Goal: Task Accomplishment & Management: Manage account settings

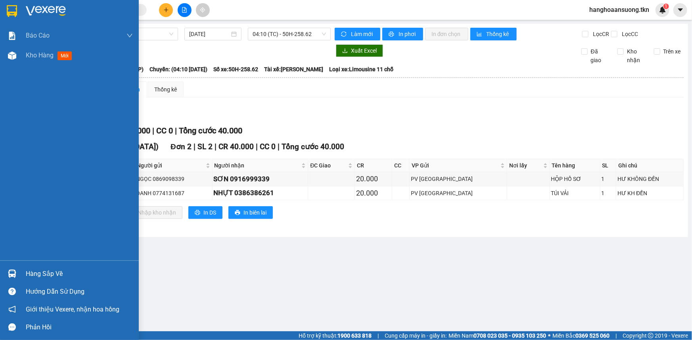
click at [57, 271] on div "Hàng sắp về" at bounding box center [79, 274] width 107 height 12
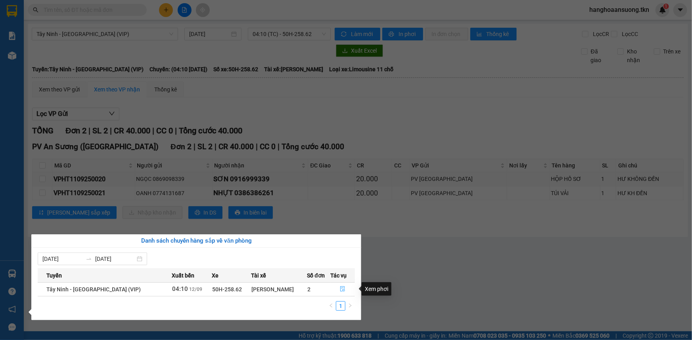
click at [340, 293] on span "file-done" at bounding box center [343, 290] width 6 height 6
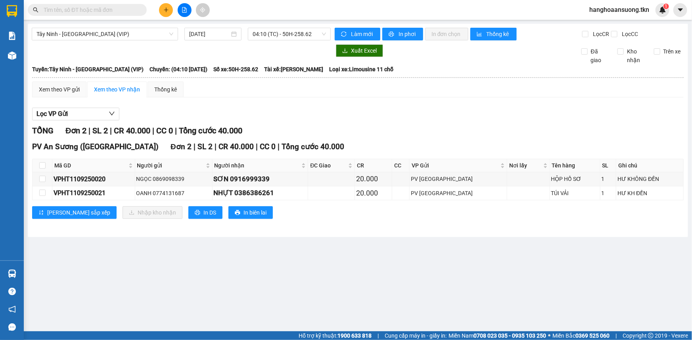
click at [425, 275] on main "Tây Ninh - [GEOGRAPHIC_DATA] (VIP) [DATE] 04:10 (TC) - 50H-258.62 Làm mới In ph…" at bounding box center [346, 166] width 692 height 332
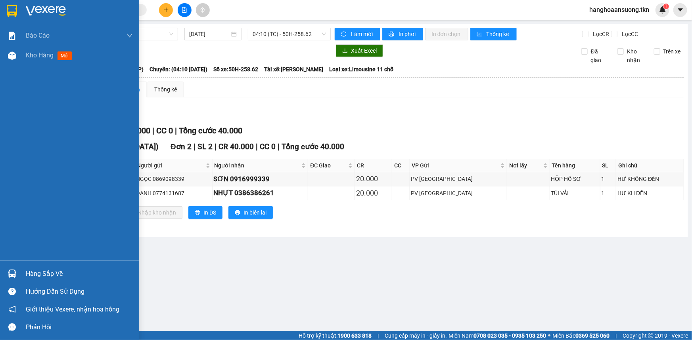
click at [43, 9] on img at bounding box center [46, 11] width 40 height 12
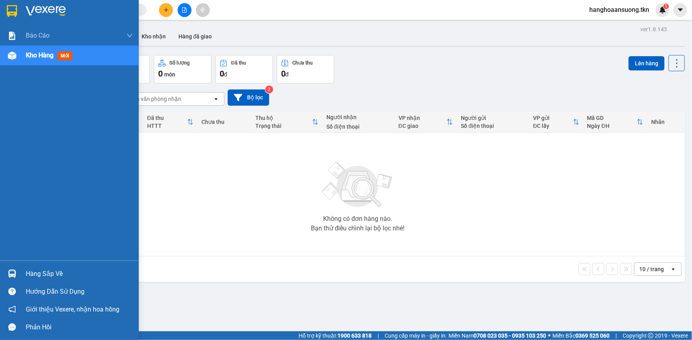
click at [65, 266] on div "Hàng sắp về" at bounding box center [69, 274] width 139 height 18
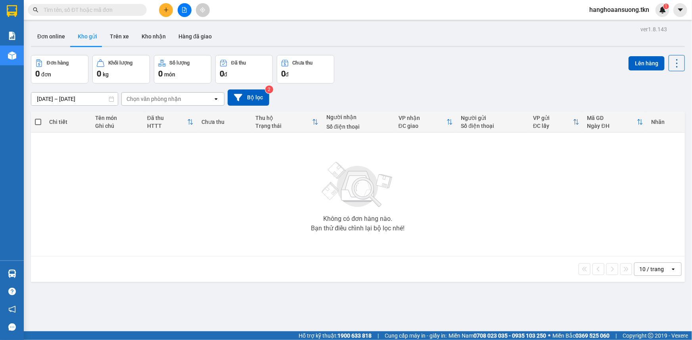
click at [126, 192] on section "Kết quả tìm kiếm ( 0 ) Bộ lọc No Data hanghoaansuong.tkn 1 Báo cáo Mẫu 1: Báo c…" at bounding box center [346, 170] width 692 height 340
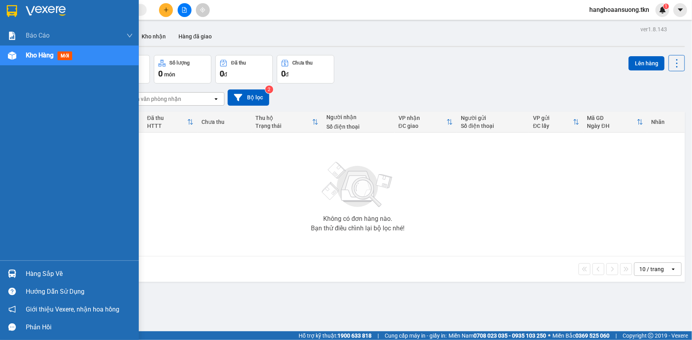
click at [57, 266] on div "Hàng sắp về" at bounding box center [69, 274] width 139 height 18
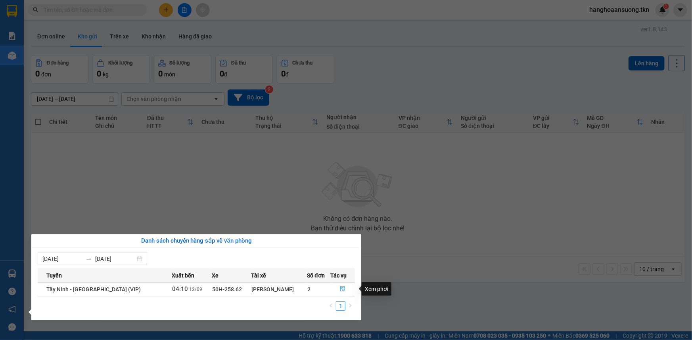
click at [344, 291] on button "button" at bounding box center [343, 289] width 24 height 13
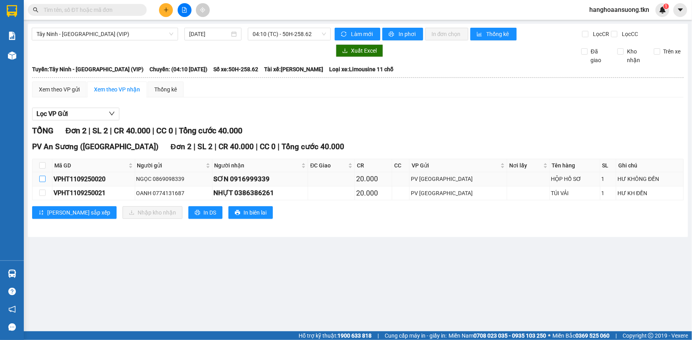
click at [43, 181] on input "checkbox" at bounding box center [42, 179] width 6 height 6
checkbox input "true"
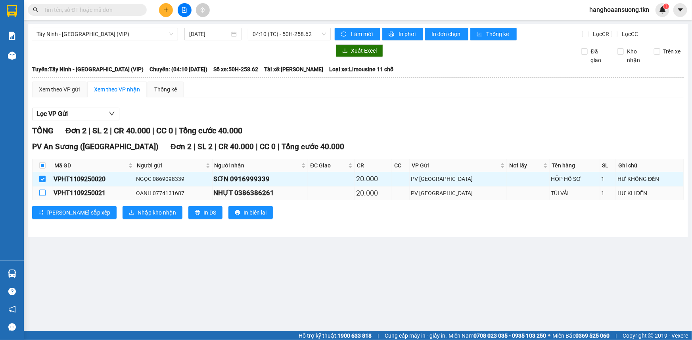
click at [44, 192] on input "checkbox" at bounding box center [42, 193] width 6 height 6
checkbox input "true"
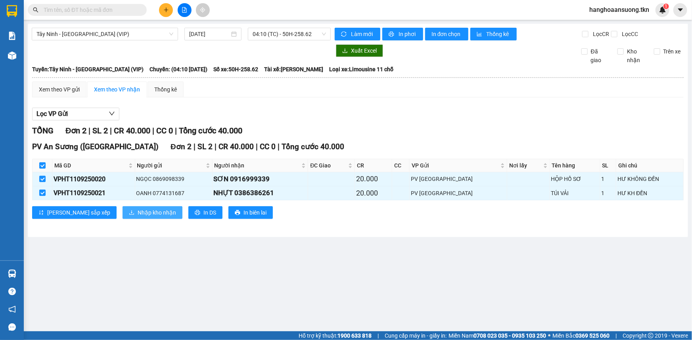
click at [138, 213] on span "Nhập kho nhận" at bounding box center [157, 212] width 38 height 9
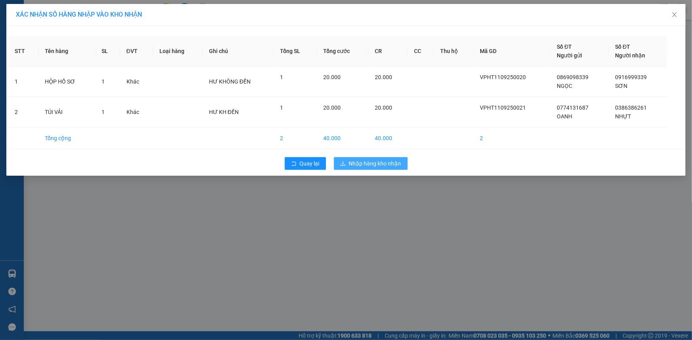
click at [390, 167] on span "Nhập hàng kho nhận" at bounding box center [375, 163] width 52 height 9
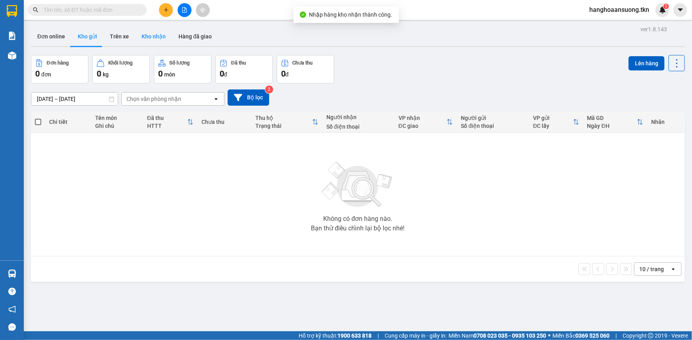
click at [157, 38] on button "Kho nhận" at bounding box center [153, 36] width 37 height 19
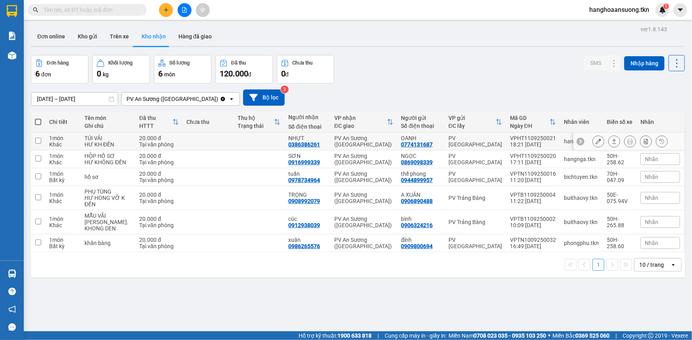
click at [38, 140] on input "checkbox" at bounding box center [38, 141] width 6 height 6
checkbox input "true"
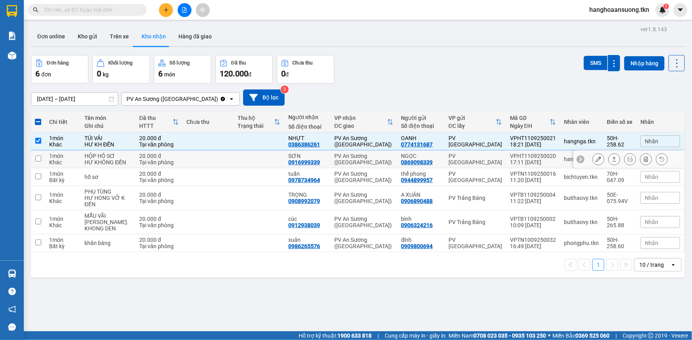
click at [36, 159] on input "checkbox" at bounding box center [38, 159] width 6 height 6
checkbox input "true"
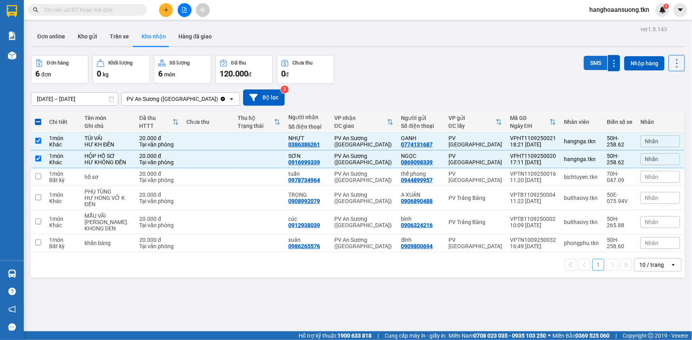
click at [587, 64] on button "SMS" at bounding box center [595, 63] width 24 height 14
drag, startPoint x: 88, startPoint y: 37, endPoint x: 121, endPoint y: 49, distance: 35.0
click at [88, 37] on button "Kho gửi" at bounding box center [87, 36] width 32 height 19
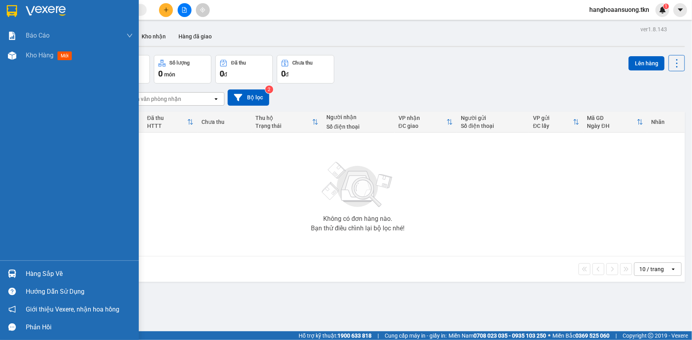
click at [32, 283] on div "Hướng dẫn sử dụng" at bounding box center [69, 292] width 139 height 18
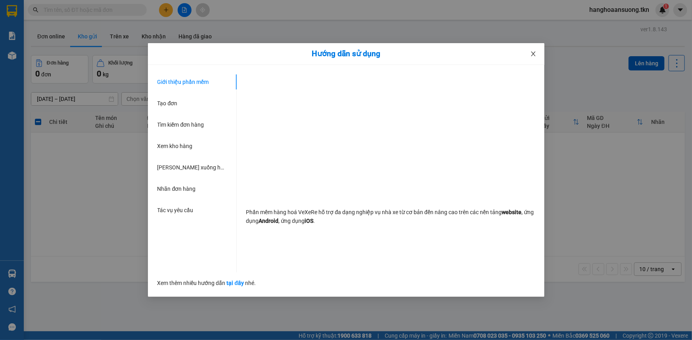
click at [536, 54] on span "Close" at bounding box center [533, 54] width 22 height 22
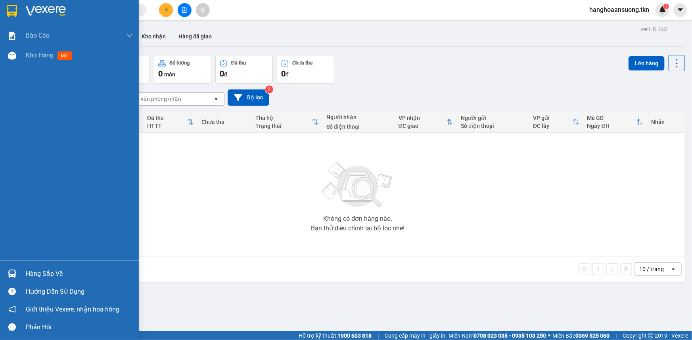
click at [40, 270] on div "Hàng sắp về" at bounding box center [79, 274] width 107 height 12
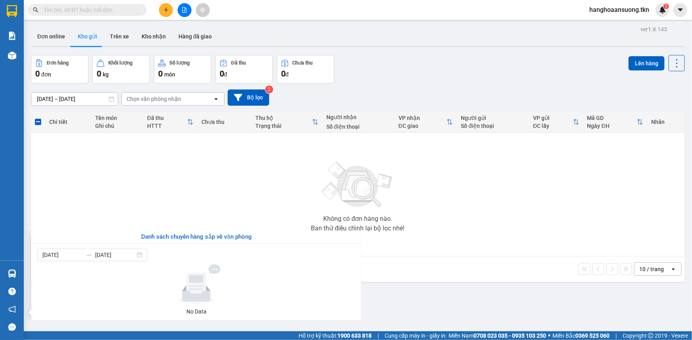
click at [494, 176] on section "Kết quả tìm kiếm ( 0 ) Bộ lọc No Data hanghoaansuong.tkn 1 Báo cáo Mẫu 1: Báo c…" at bounding box center [346, 170] width 692 height 340
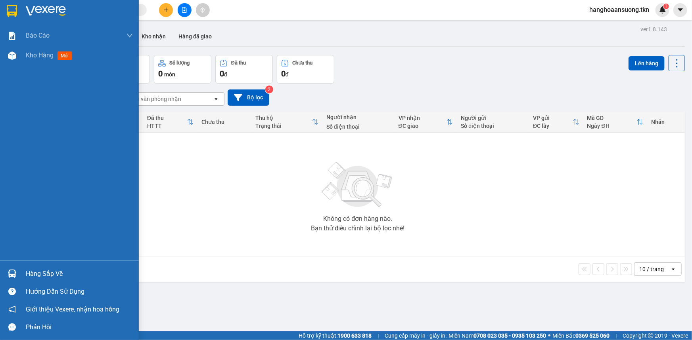
click at [34, 277] on div "Hàng sắp về" at bounding box center [79, 274] width 107 height 12
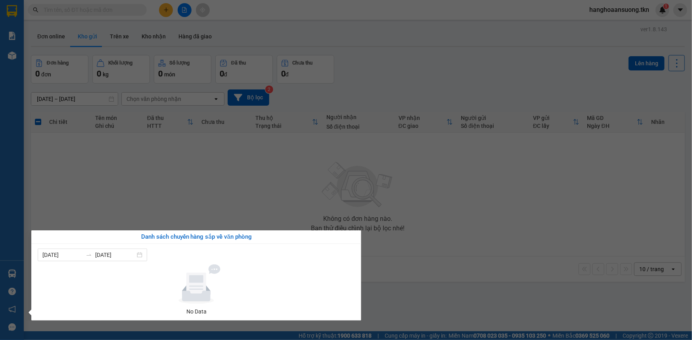
click at [186, 165] on section "Kết quả tìm kiếm ( 0 ) Bộ lọc No Data hanghoaansuong.tkn 1 Báo cáo Mẫu 1: Báo c…" at bounding box center [346, 170] width 692 height 340
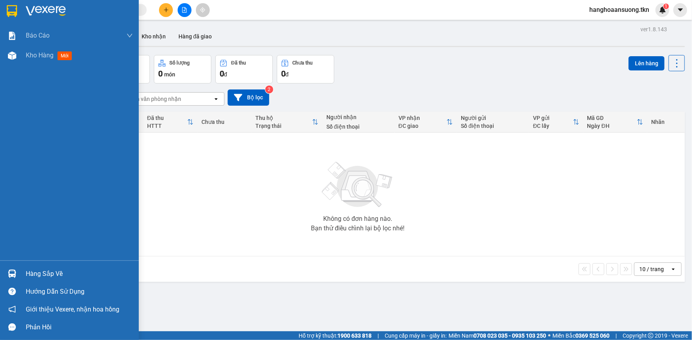
click at [53, 277] on div "Hàng sắp về" at bounding box center [79, 274] width 107 height 12
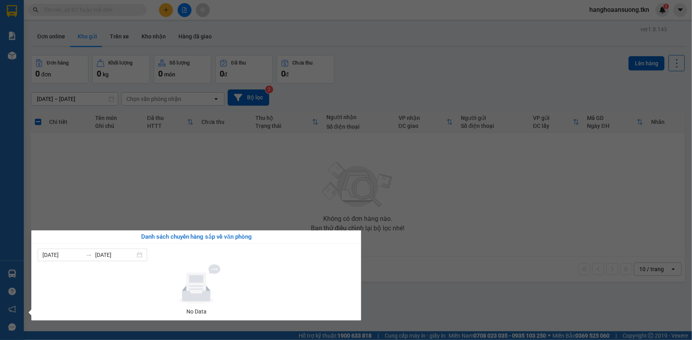
click at [159, 198] on section "Kết quả tìm kiếm ( 0 ) Bộ lọc No Data hanghoaansuong.tkn 1 Báo cáo Mẫu 1: Báo c…" at bounding box center [346, 170] width 692 height 340
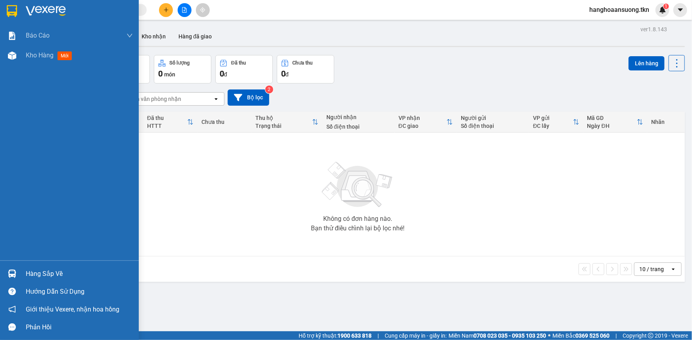
click at [58, 275] on div "Hàng sắp về" at bounding box center [79, 274] width 107 height 12
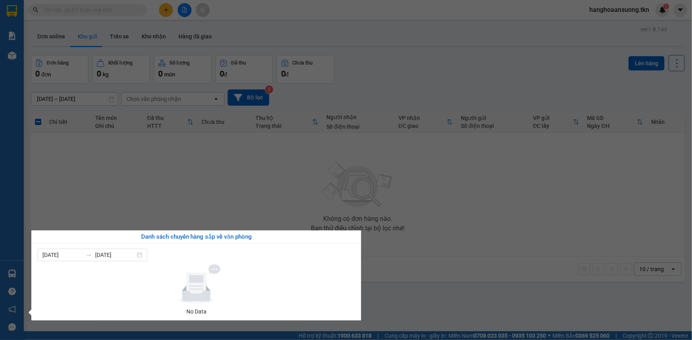
click at [226, 177] on section "Kết quả tìm kiếm ( 0 ) Bộ lọc No Data hanghoaansuong.tkn 1 Báo cáo Mẫu 1: Báo c…" at bounding box center [346, 170] width 692 height 340
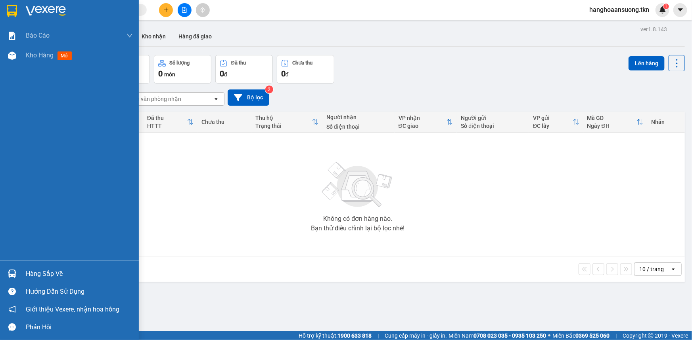
click at [36, 268] on div "Hàng sắp về" at bounding box center [79, 274] width 107 height 12
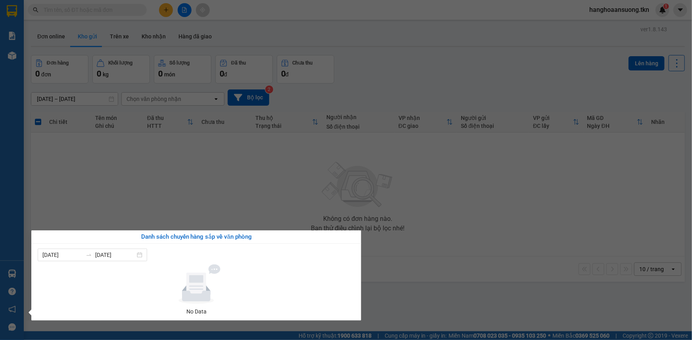
click at [159, 194] on section "Kết quả tìm kiếm ( 0 ) Bộ lọc No Data hanghoaansuong.tkn 1 Báo cáo Mẫu 1: Báo c…" at bounding box center [346, 170] width 692 height 340
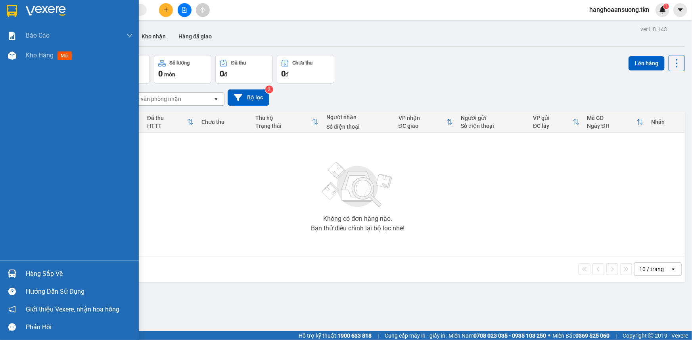
click at [35, 281] on div "Hàng sắp về" at bounding box center [69, 274] width 139 height 18
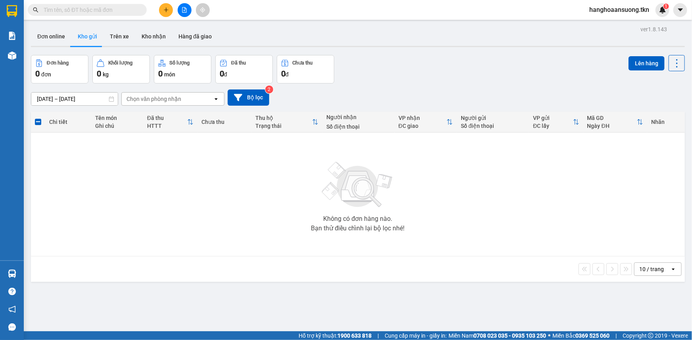
click at [190, 151] on section "Kết quả tìm kiếm ( 0 ) Bộ lọc No Data hanghoaansuong.tkn 1 Báo cáo Mẫu 1: Báo c…" at bounding box center [346, 170] width 692 height 340
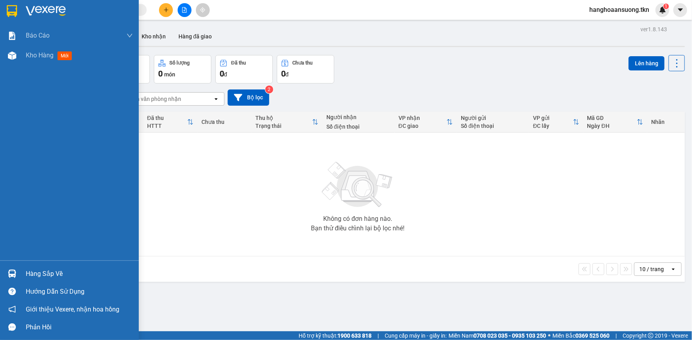
click at [45, 262] on div "Hàng sắp về Hướng dẫn sử dụng Giới thiệu Vexere, nhận hoa hồng Phản hồi" at bounding box center [69, 299] width 139 height 76
click at [45, 268] on div "Hàng sắp về" at bounding box center [69, 274] width 139 height 18
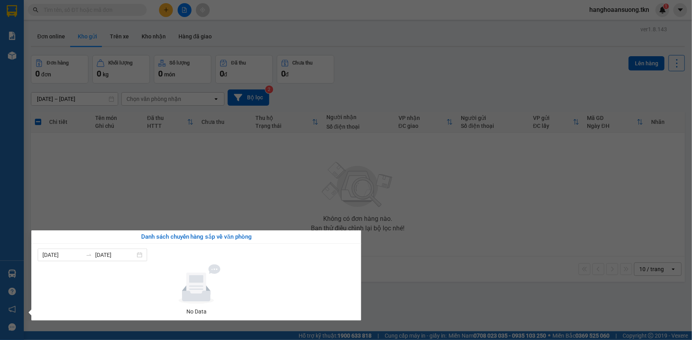
click at [230, 186] on section "Kết quả tìm kiếm ( 0 ) Bộ lọc No Data hanghoaansuong.tkn 1 Báo cáo Mẫu 1: Báo c…" at bounding box center [346, 170] width 692 height 340
